Goal: Task Accomplishment & Management: Manage account settings

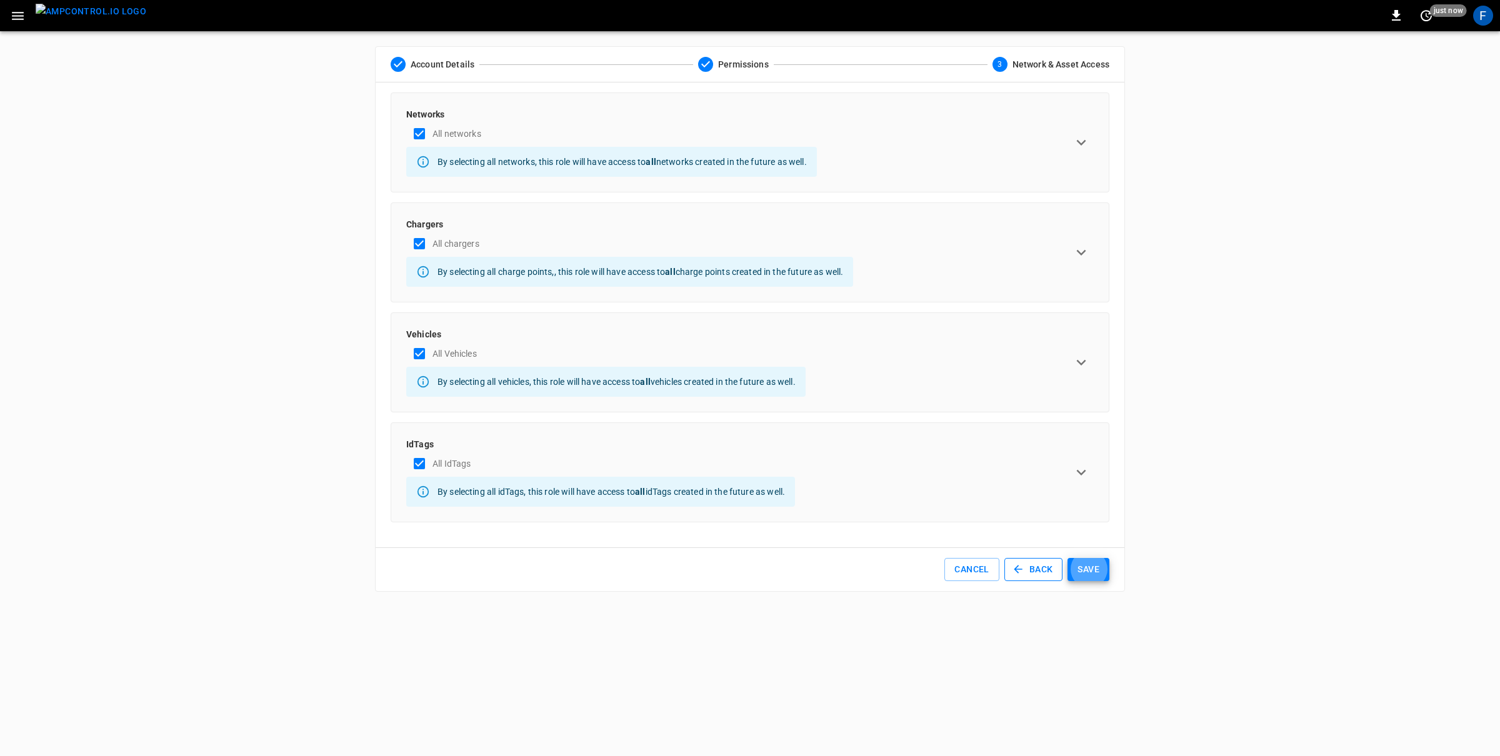
click at [1028, 577] on button "Back" at bounding box center [1033, 569] width 59 height 23
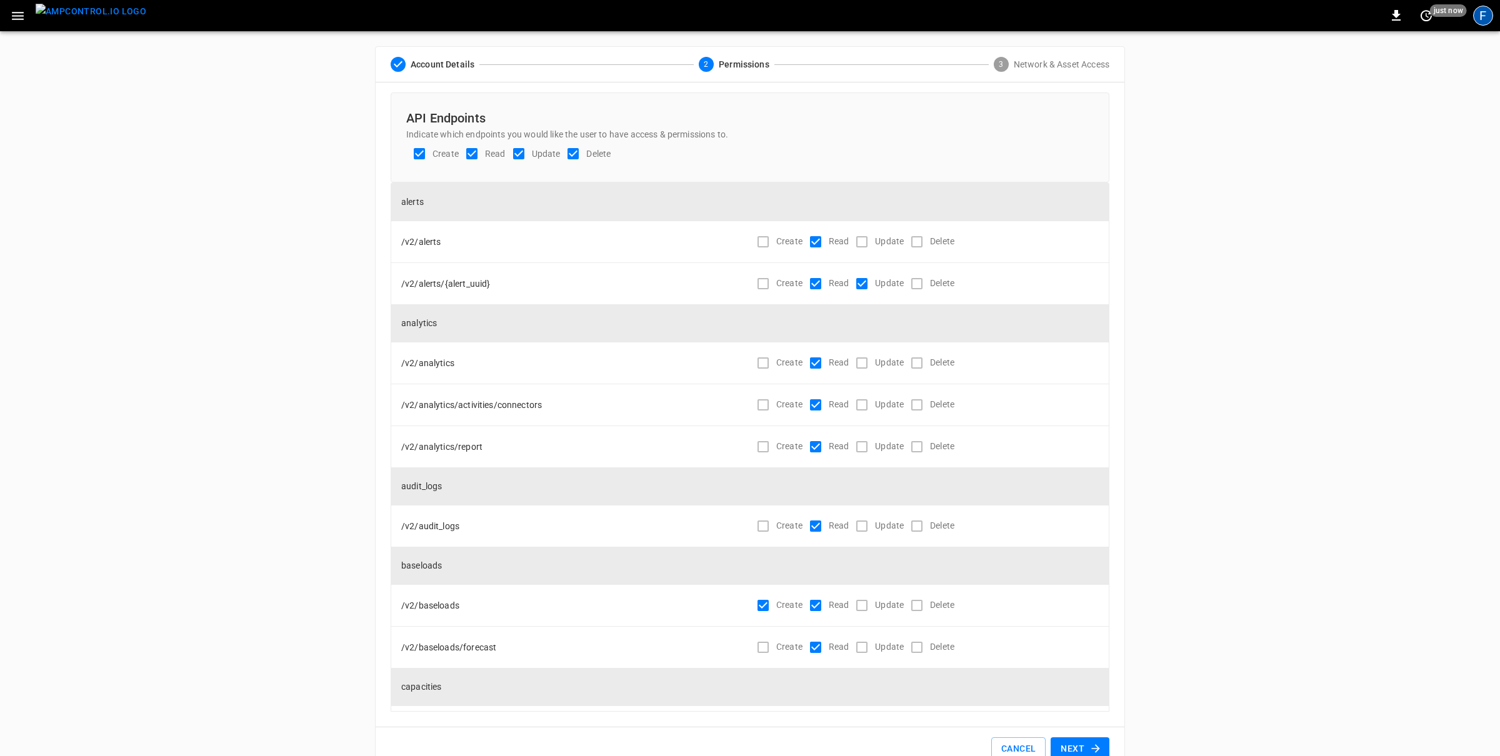
click at [1488, 16] on div "F" at bounding box center [1483, 16] width 20 height 20
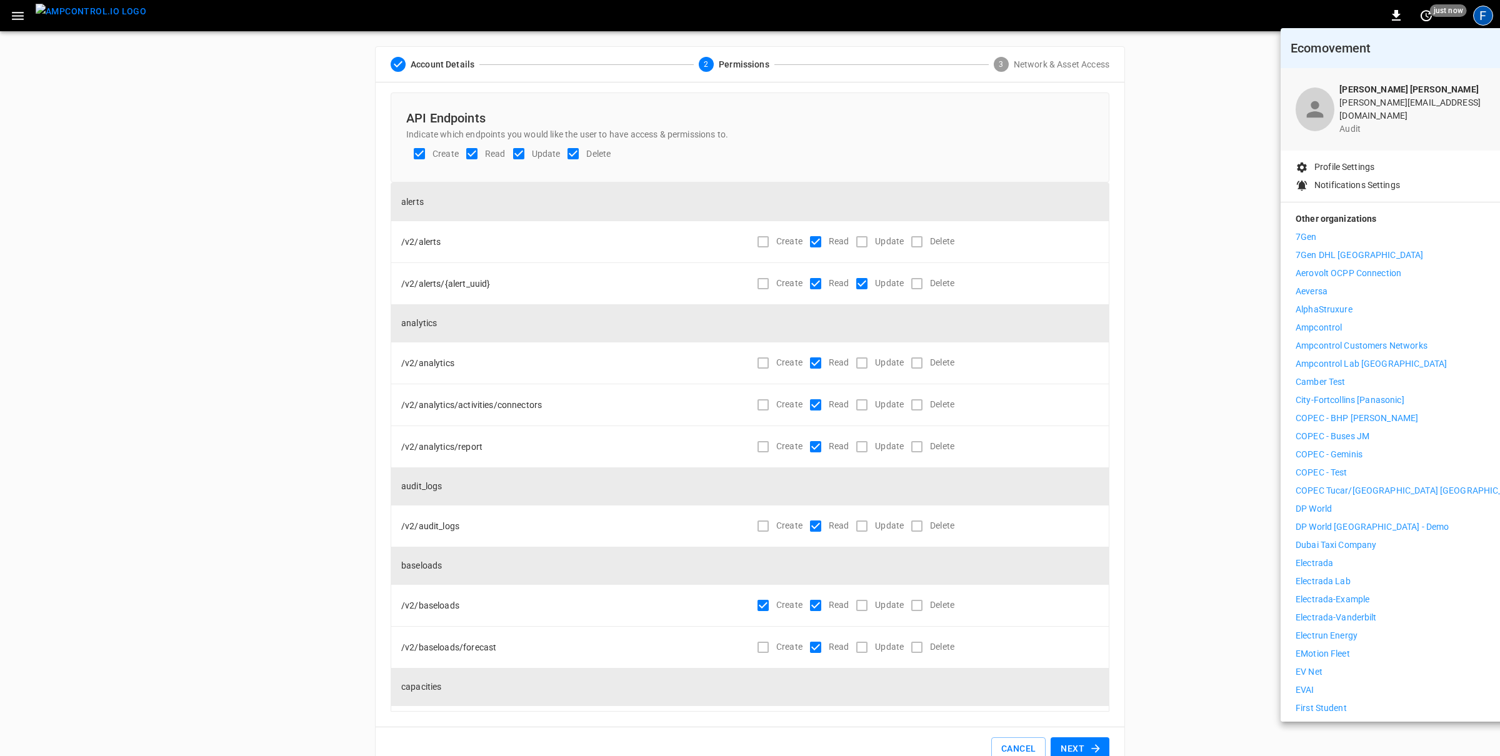
click at [1239, 186] on div at bounding box center [750, 378] width 1500 height 756
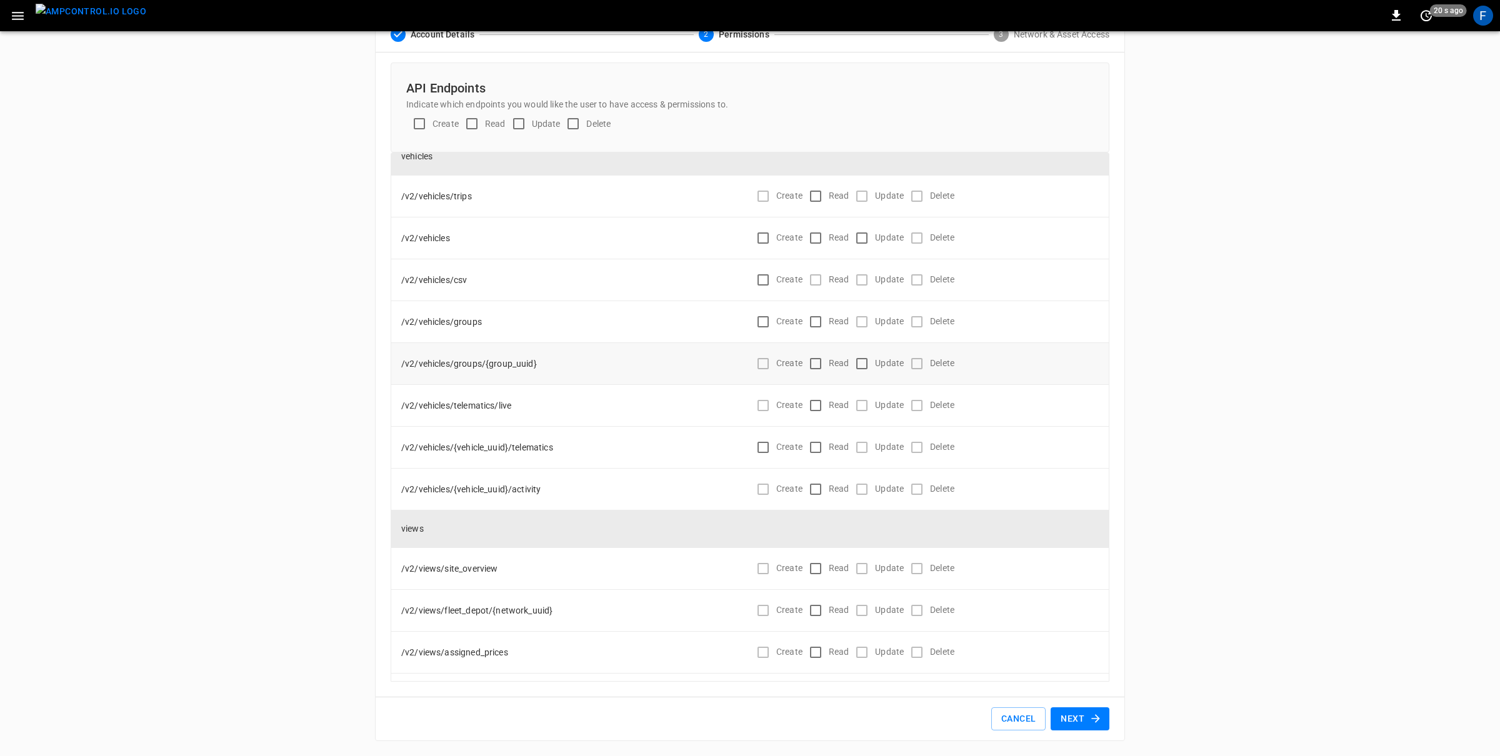
scroll to position [7389, 0]
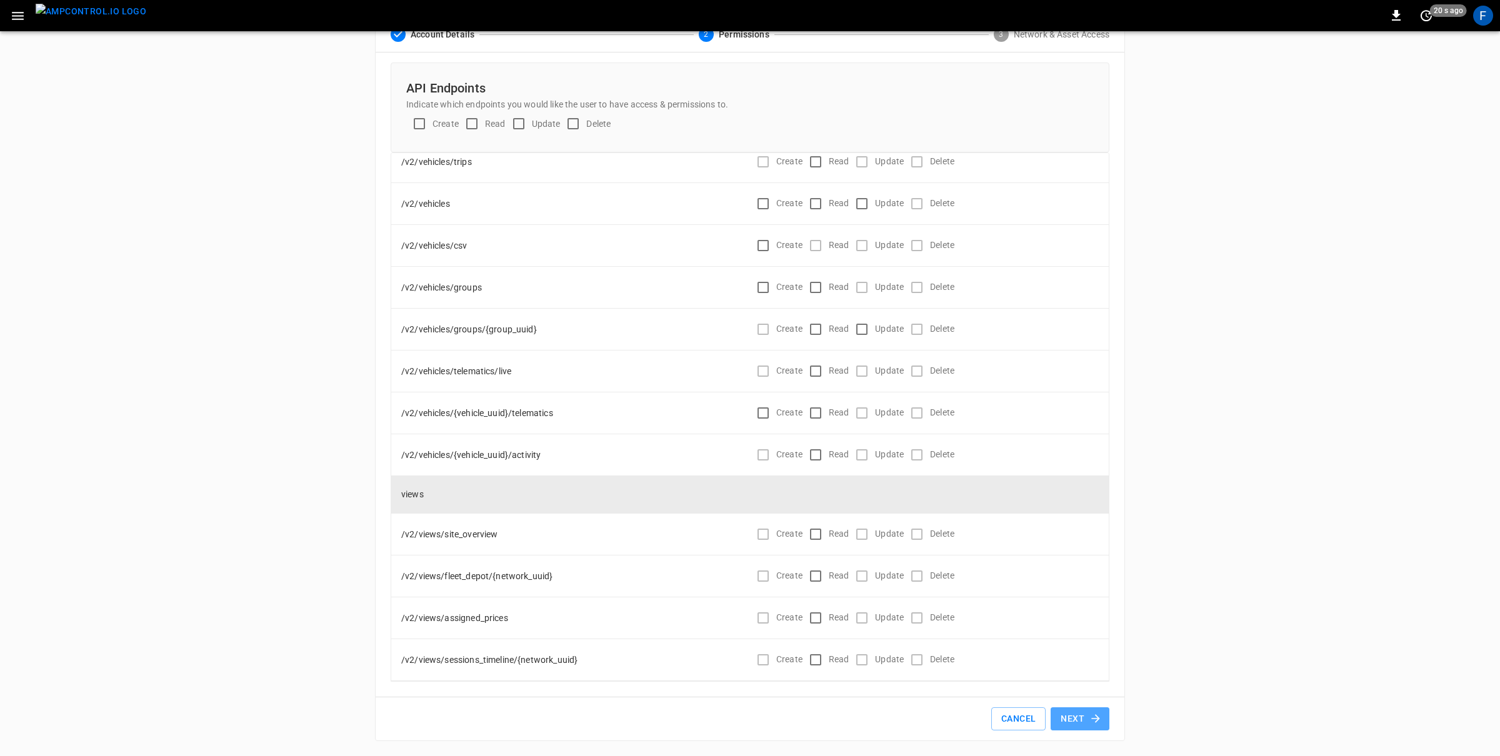
click at [1083, 717] on button "Next" at bounding box center [1080, 719] width 59 height 23
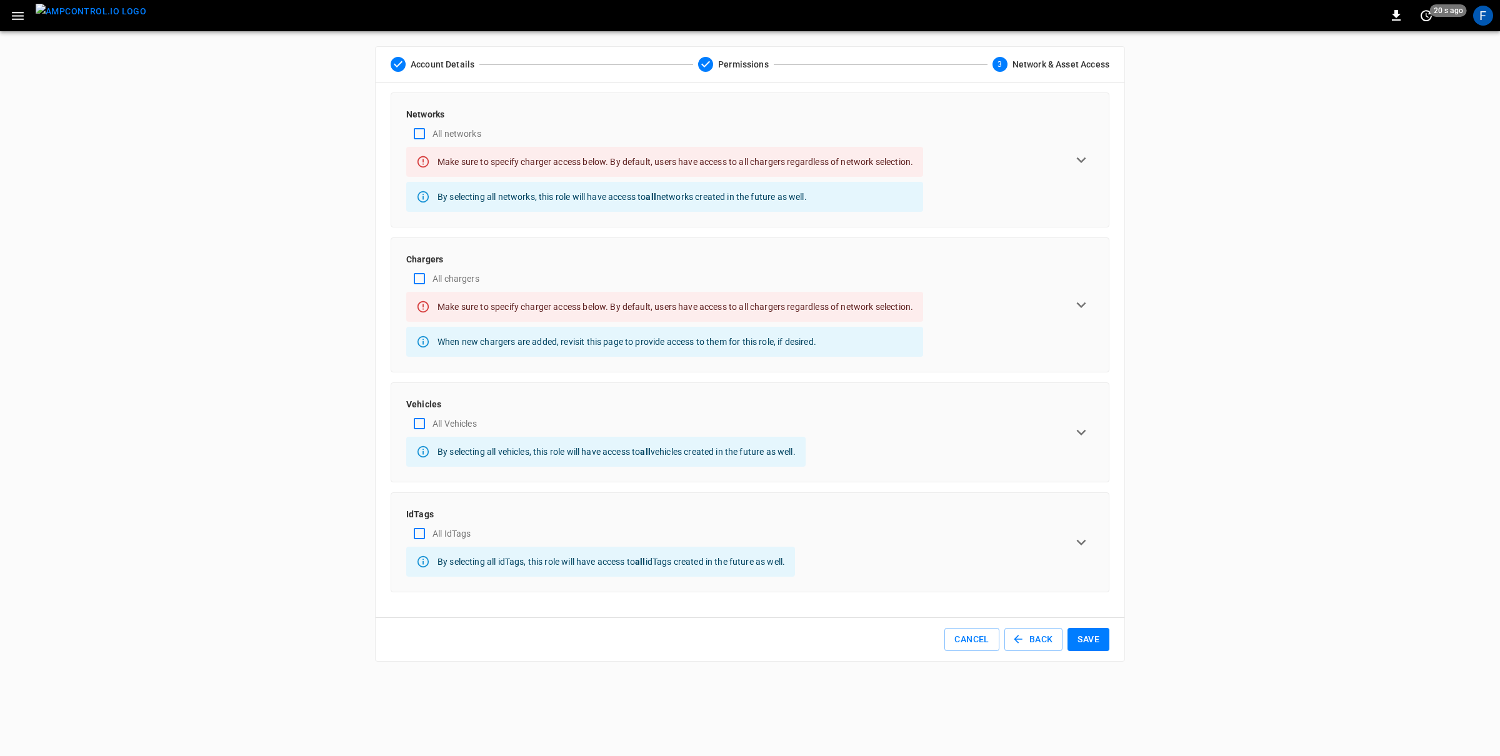
click at [511, 121] on div "All networks" at bounding box center [664, 134] width 517 height 26
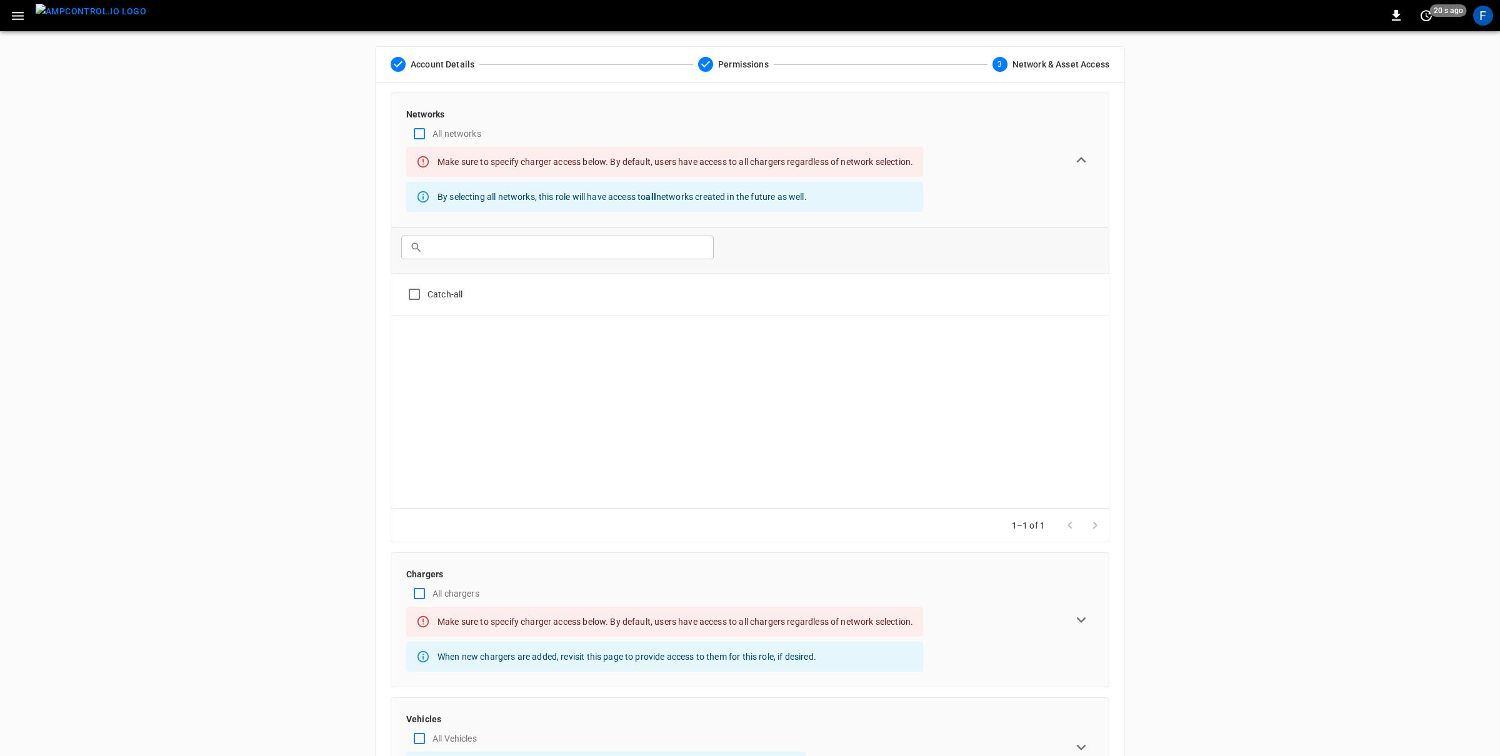
click at [511, 121] on div "All networks" at bounding box center [664, 134] width 517 height 26
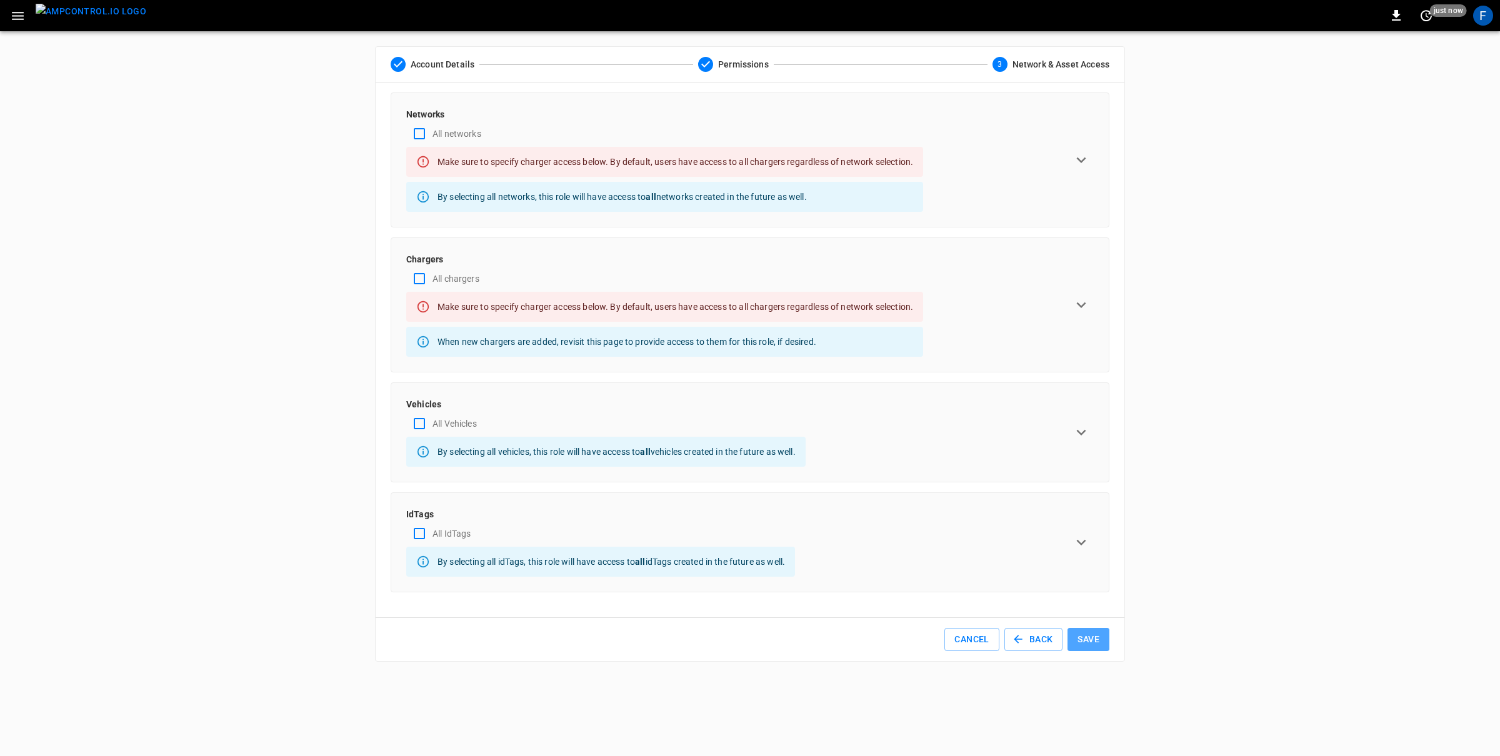
click at [1097, 641] on button "Save" at bounding box center [1089, 639] width 42 height 23
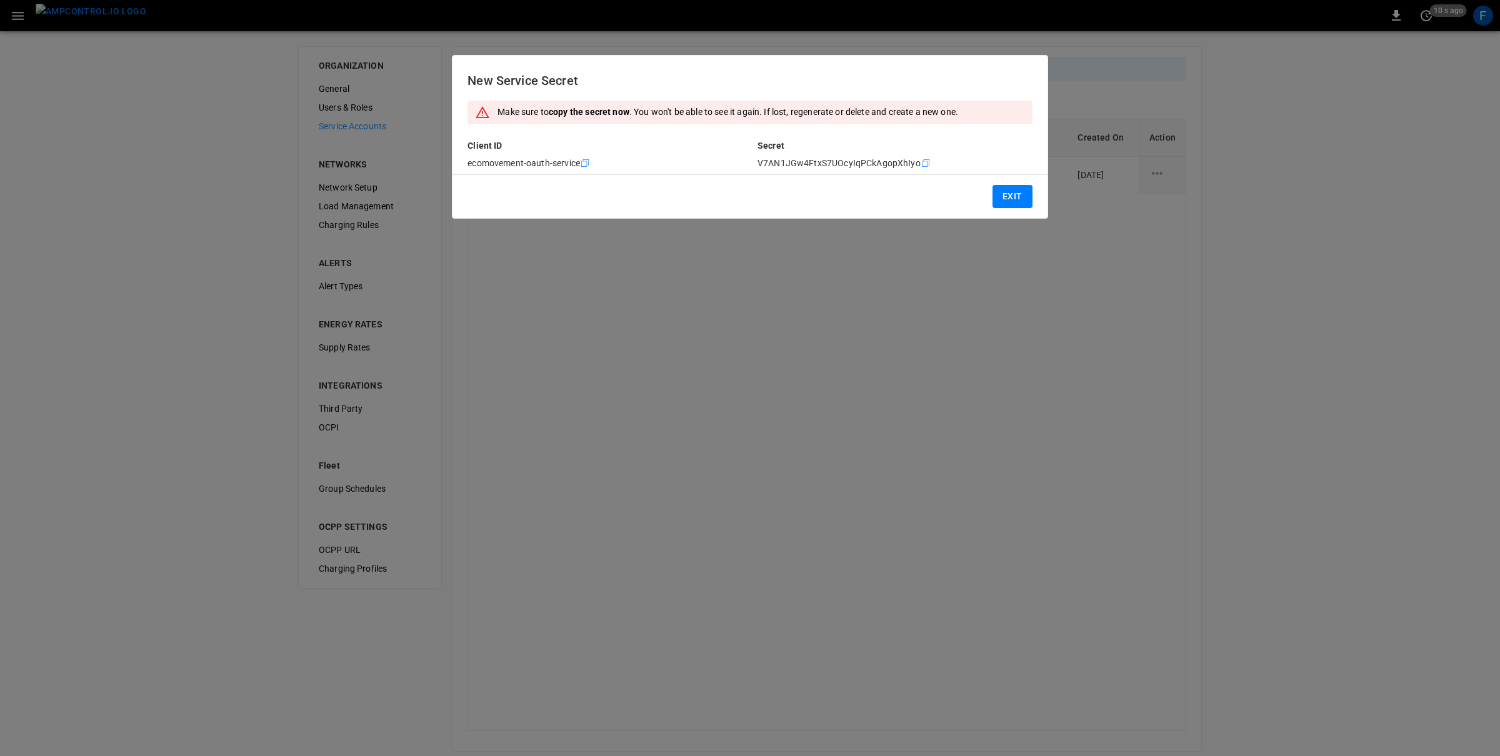
click at [584, 164] on icon "Copy" at bounding box center [585, 163] width 10 height 10
click at [922, 163] on icon "Copy" at bounding box center [926, 163] width 10 height 10
click at [583, 162] on icon "Copy" at bounding box center [585, 163] width 10 height 10
click at [922, 158] on icon "Copy" at bounding box center [926, 163] width 10 height 10
click at [998, 205] on button "Exit" at bounding box center [1013, 196] width 40 height 23
